Goal: Information Seeking & Learning: Learn about a topic

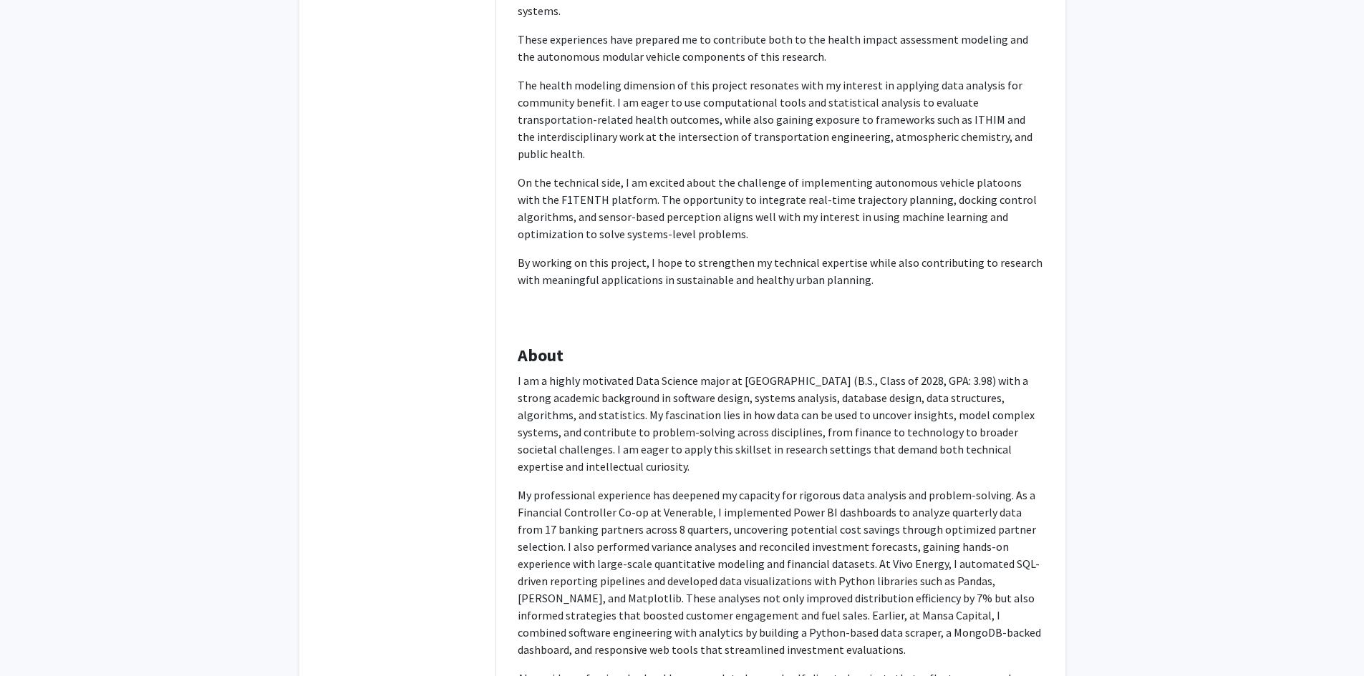
scroll to position [429, 0]
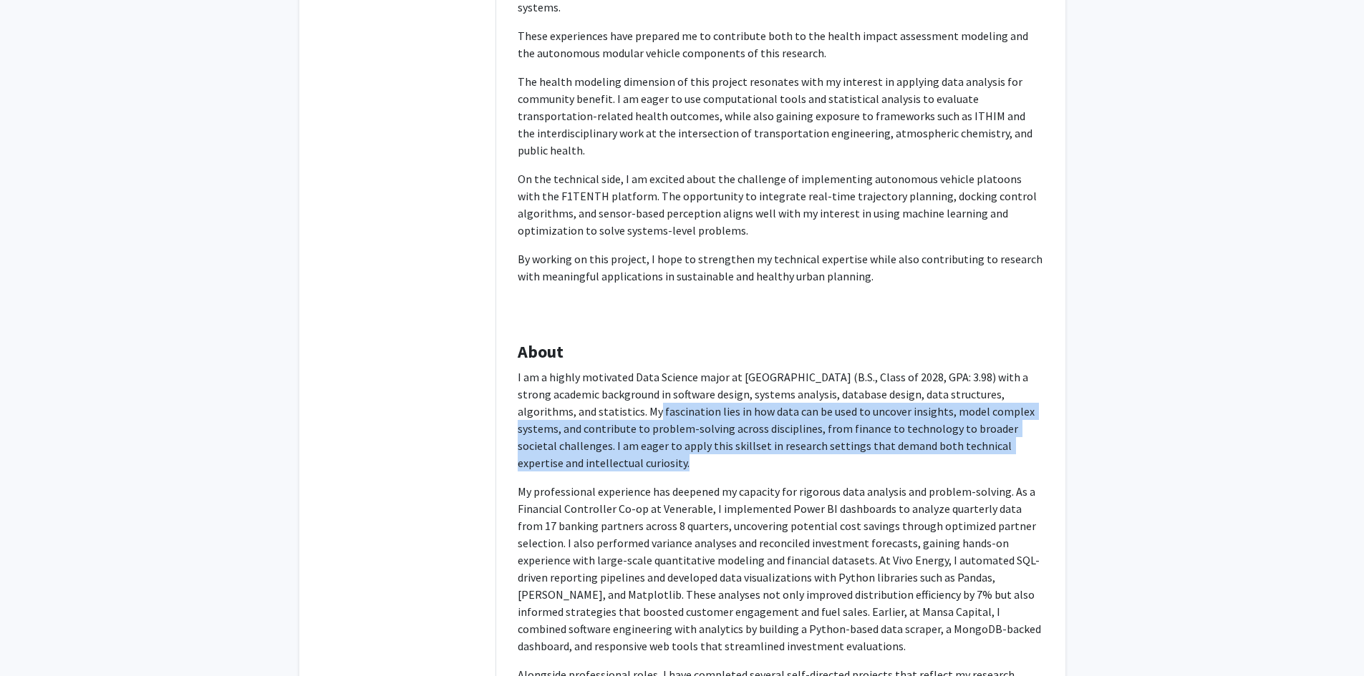
drag, startPoint x: 576, startPoint y: 376, endPoint x: 626, endPoint y: 424, distance: 70.4
click at [626, 424] on p "I am a highly motivated Data Science major at [GEOGRAPHIC_DATA] (B.S., Class of…" at bounding box center [781, 420] width 526 height 103
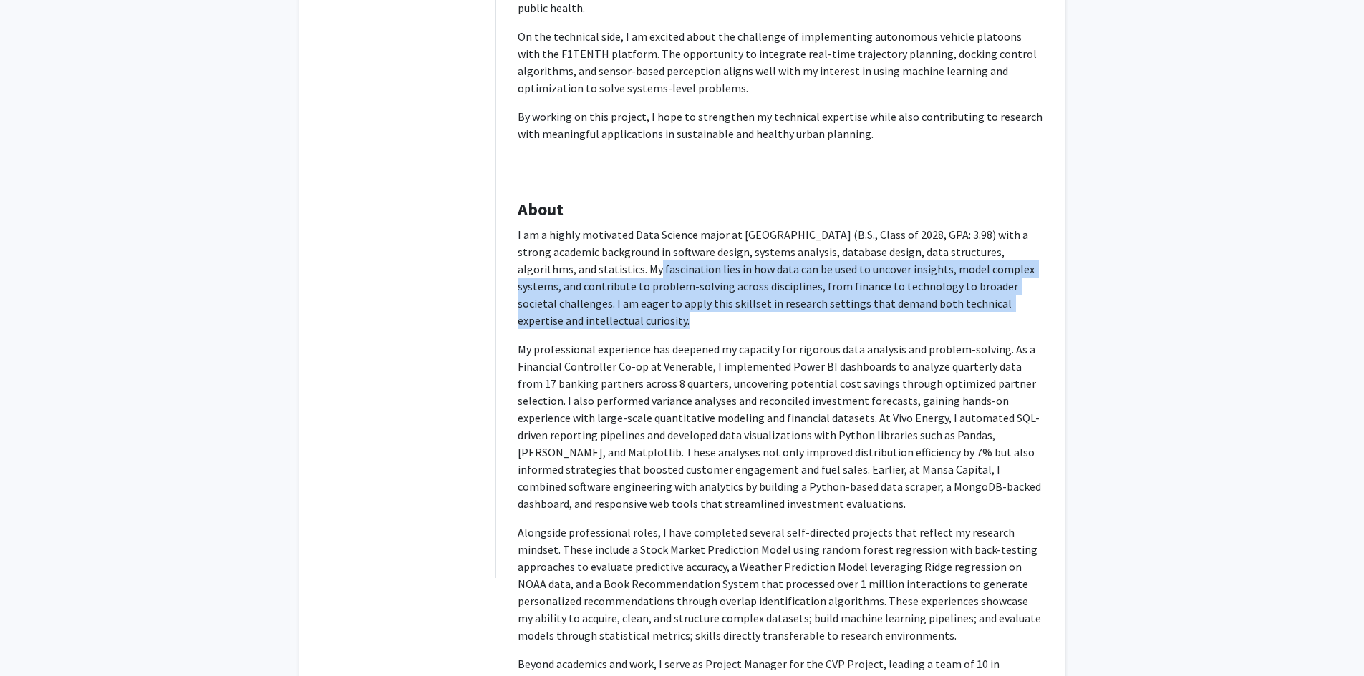
scroll to position [573, 0]
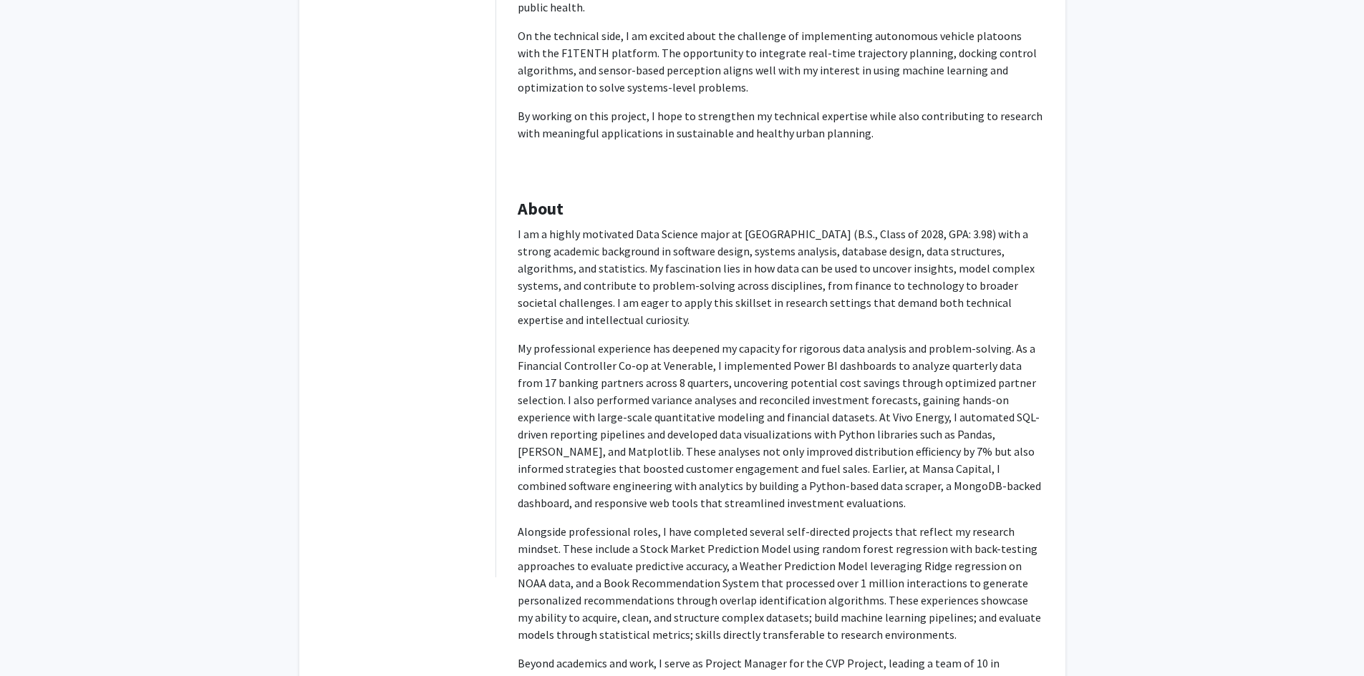
click at [603, 370] on p "My professional experience has deepened my capacity for rigorous data analysis …" at bounding box center [781, 426] width 526 height 172
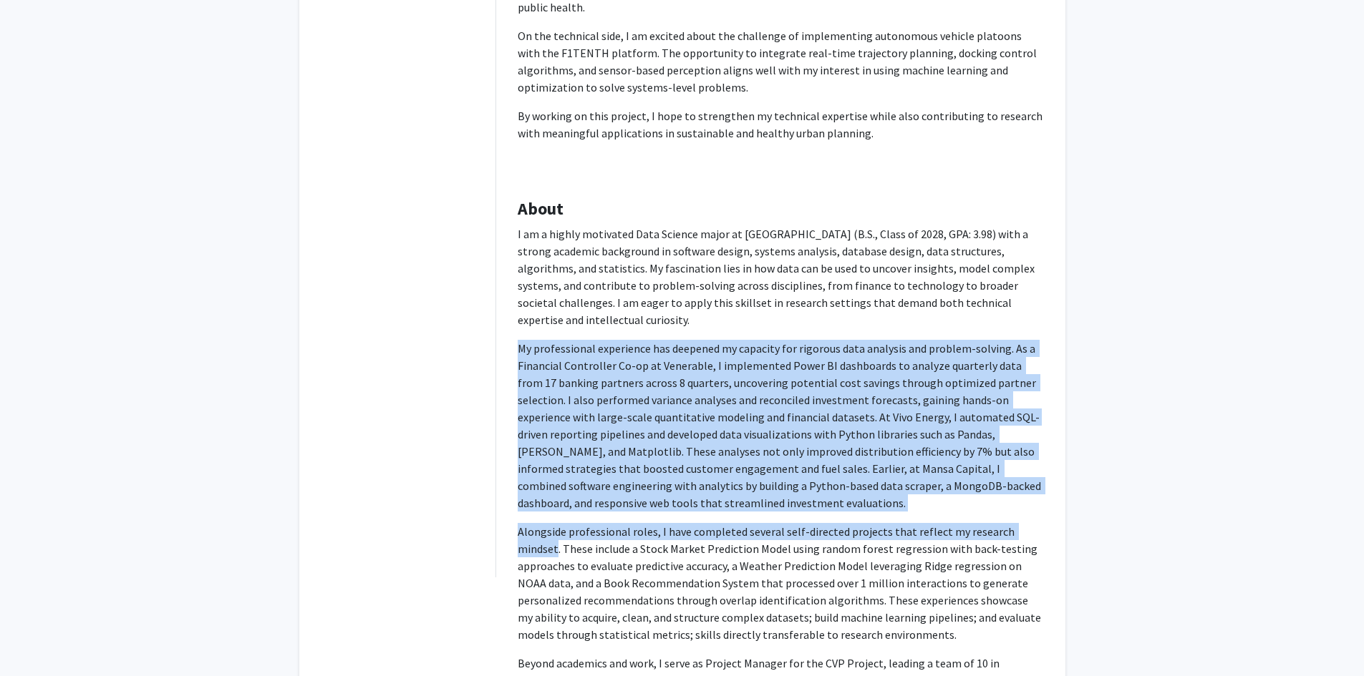
drag, startPoint x: 517, startPoint y: 312, endPoint x: 1034, endPoint y: 485, distance: 545.1
click at [1034, 485] on p "I am a highly motivated Data Science major at [GEOGRAPHIC_DATA] (B.S., Class of…" at bounding box center [781, 588] width 526 height 727
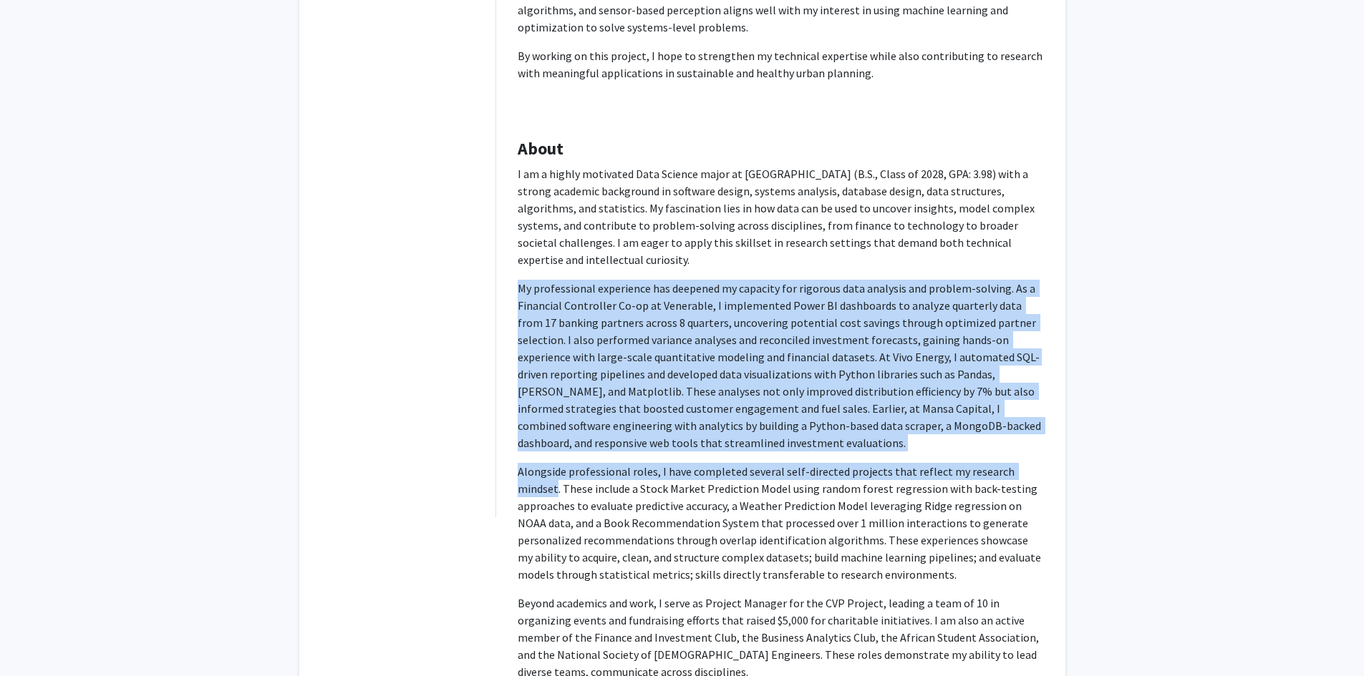
scroll to position [716, 0]
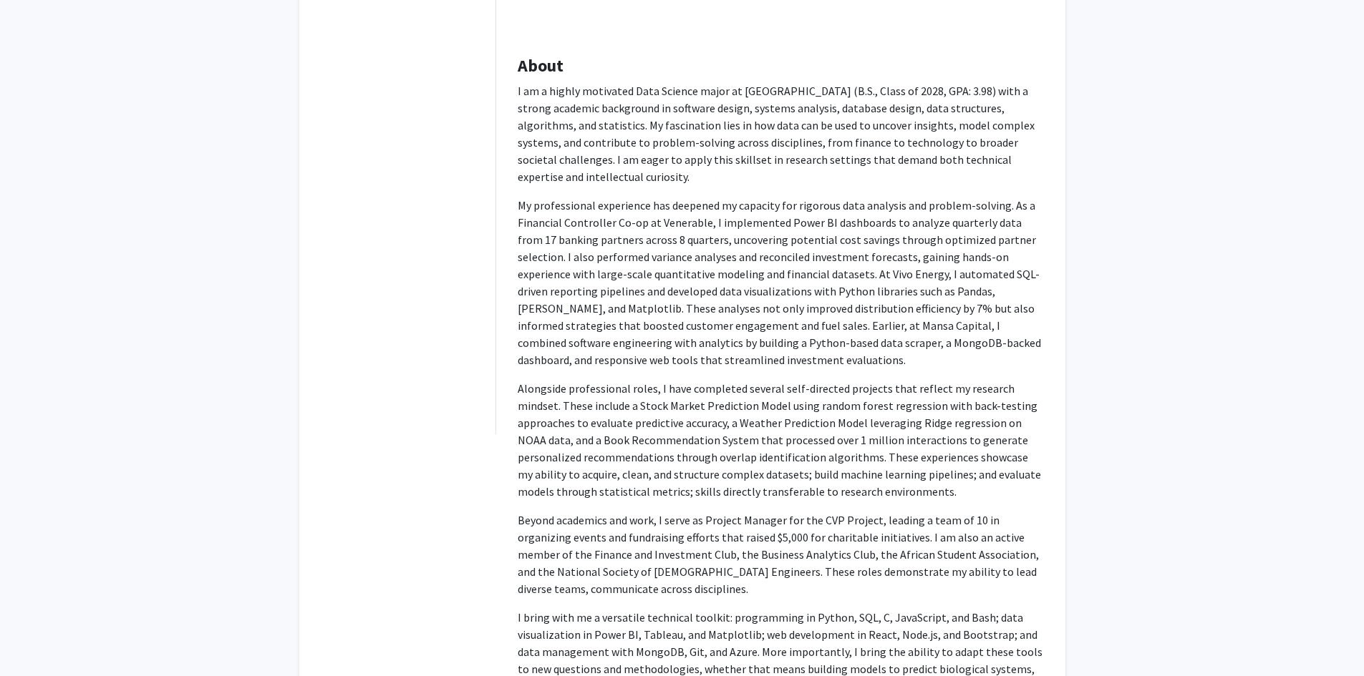
click at [754, 380] on p "Alongside professional roles, I have completed several self-directed projects t…" at bounding box center [781, 440] width 526 height 120
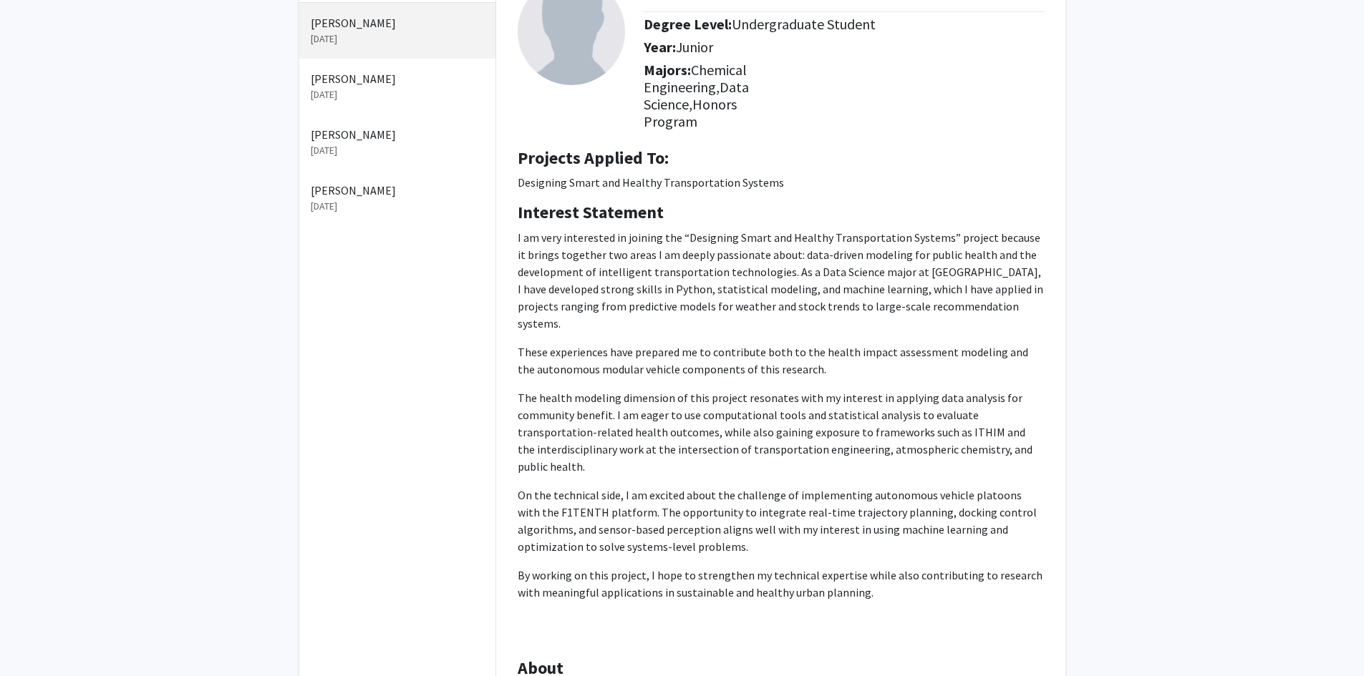
scroll to position [0, 0]
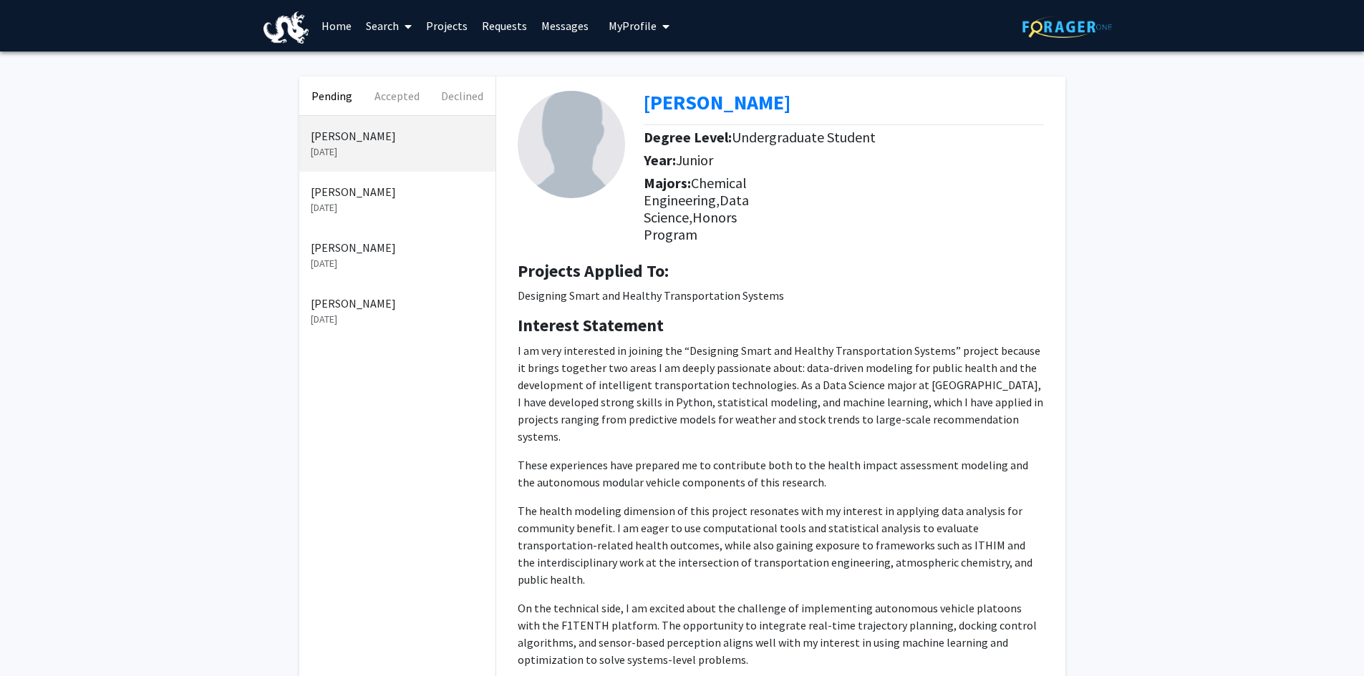
drag, startPoint x: 639, startPoint y: 102, endPoint x: 814, endPoint y: 105, distance: 174.7
click at [814, 105] on div "[PERSON_NAME] Degree Level: Undergraduate Student Year: [PERSON_NAME]: Chemical…" at bounding box center [781, 163] width 548 height 173
click at [831, 102] on div "[PERSON_NAME]" at bounding box center [849, 106] width 411 height 30
drag, startPoint x: 827, startPoint y: 107, endPoint x: 649, endPoint y: 99, distance: 179.2
click at [649, 99] on div "[PERSON_NAME]" at bounding box center [849, 106] width 411 height 30
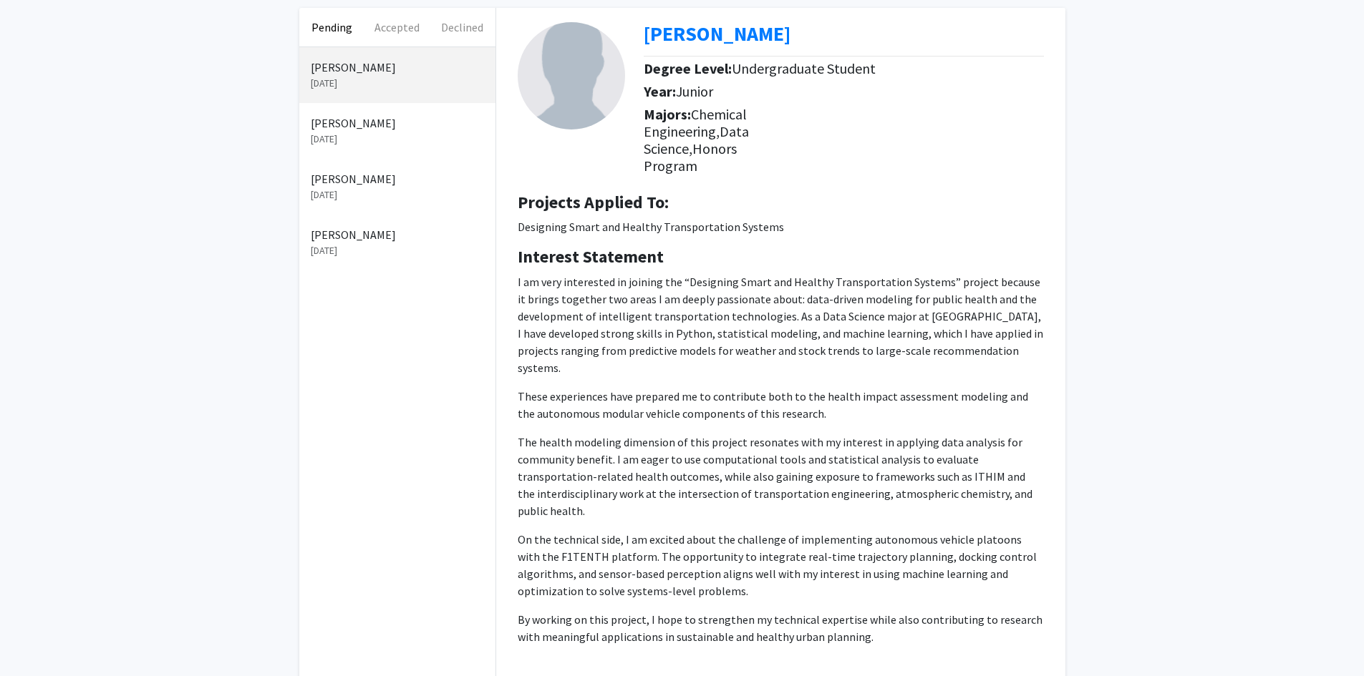
scroll to position [72, 0]
